Goal: Obtain resource: Download file/media

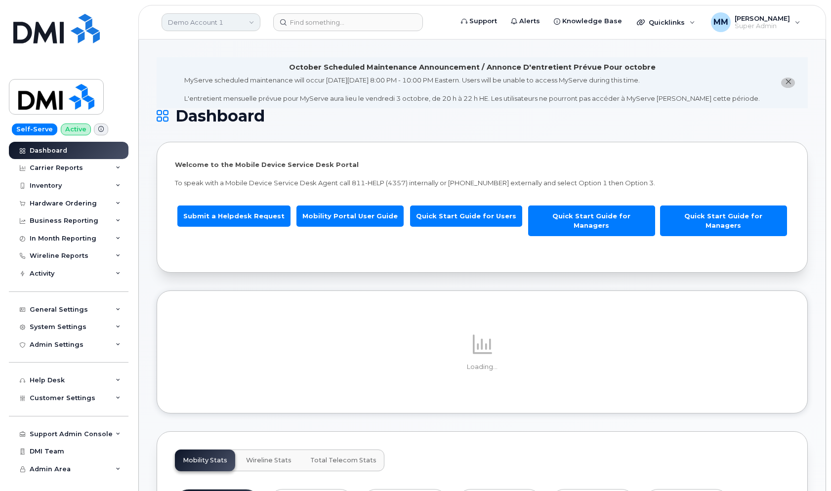
click at [196, 19] on link "Demo Account 1" at bounding box center [211, 22] width 99 height 18
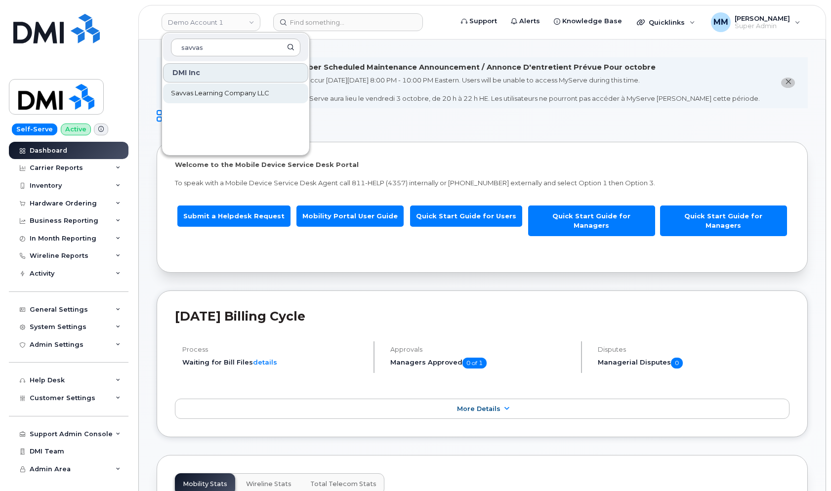
type input "savvas"
click at [238, 92] on span "Savvas Learning Company LLC" at bounding box center [220, 93] width 98 height 10
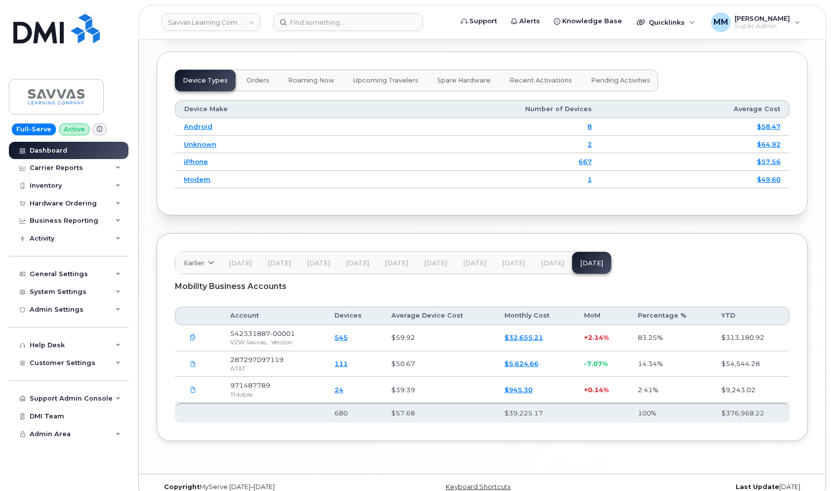
scroll to position [1354, 0]
click at [65, 164] on div "Carrier Reports" at bounding box center [56, 168] width 53 height 8
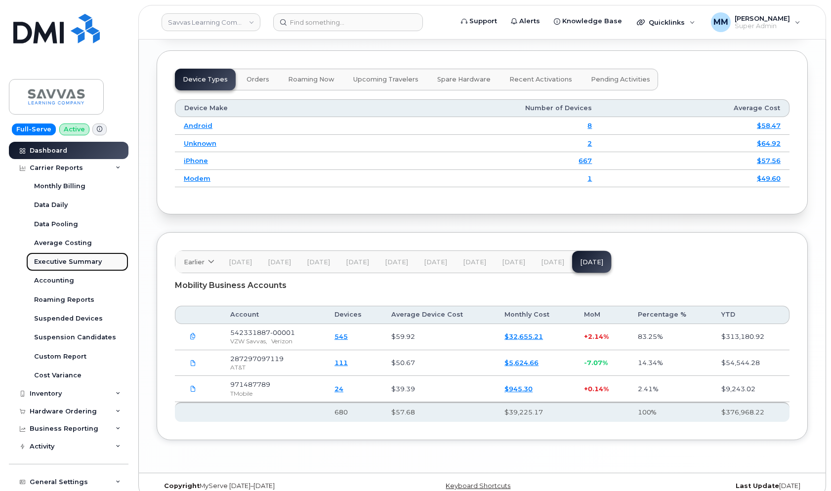
click at [60, 261] on div "Executive Summary" at bounding box center [68, 261] width 68 height 9
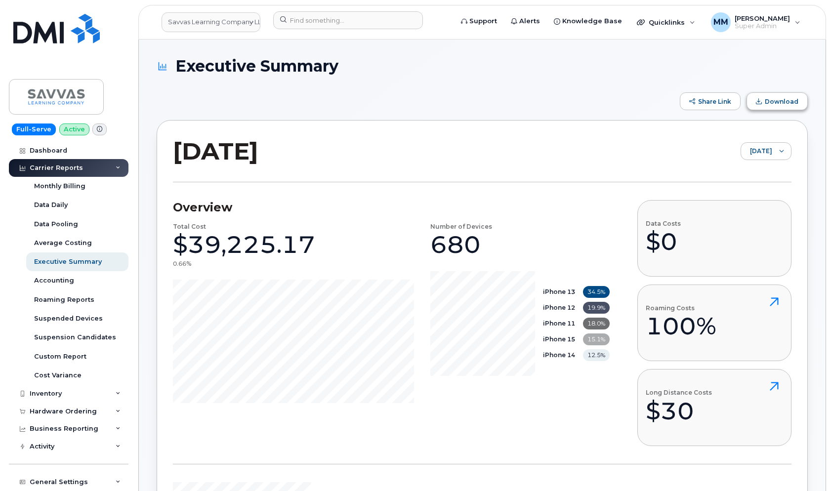
click at [771, 103] on span "Download" at bounding box center [782, 101] width 34 height 7
